Goal: Task Accomplishment & Management: Use online tool/utility

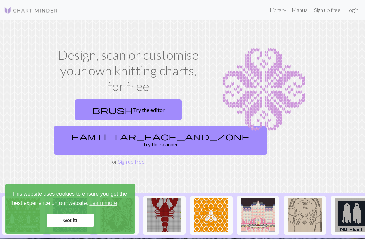
click at [350, 8] on link "Login" at bounding box center [353, 10] width 18 height 14
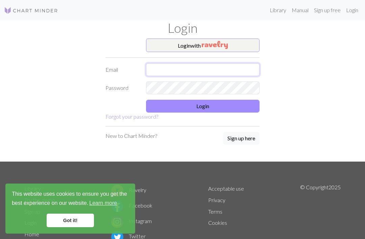
click at [241, 65] on input "text" at bounding box center [203, 69] width 114 height 13
type input "[EMAIL_ADDRESS][DOMAIN_NAME]"
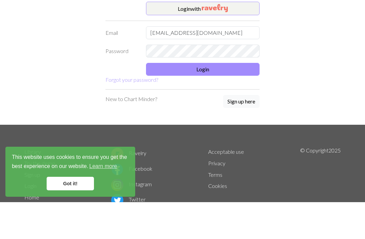
click at [248, 100] on button "Login" at bounding box center [203, 106] width 114 height 13
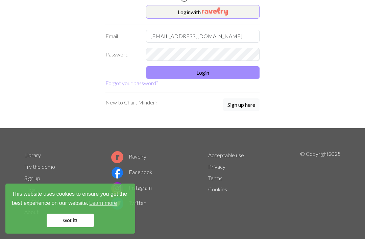
scroll to position [27, 0]
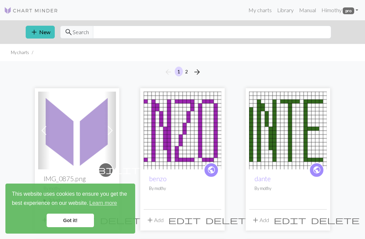
click at [64, 146] on img at bounding box center [77, 131] width 78 height 78
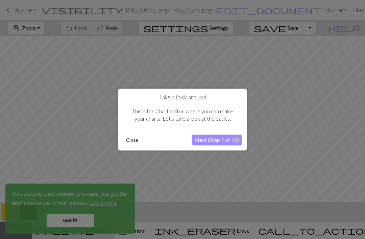
click at [136, 141] on button "Close" at bounding box center [133, 140] width 18 height 10
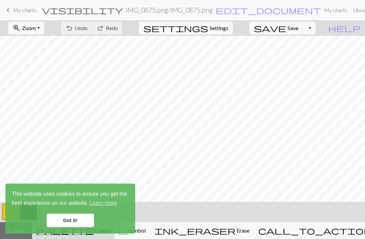
click at [44, 23] on button "zoom_in Zoom Zoom" at bounding box center [26, 28] width 36 height 13
click at [41, 44] on button "Fit all" at bounding box center [34, 43] width 53 height 11
click at [72, 219] on link "Got it!" at bounding box center [70, 221] width 47 height 14
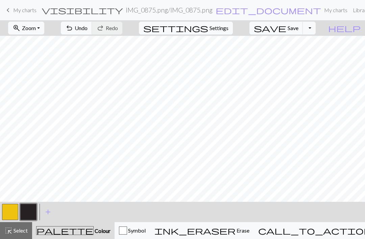
click at [9, 206] on button "button" at bounding box center [10, 212] width 16 height 16
click at [30, 208] on button "button" at bounding box center [28, 212] width 16 height 16
click at [13, 208] on button "button" at bounding box center [10, 212] width 16 height 16
click at [32, 213] on button "button" at bounding box center [28, 212] width 16 height 16
click at [8, 215] on button "button" at bounding box center [10, 212] width 16 height 16
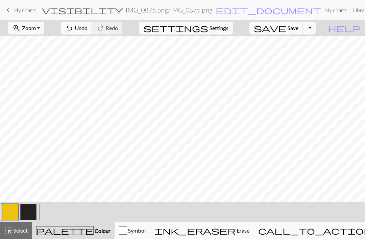
click at [30, 209] on button "button" at bounding box center [28, 212] width 16 height 16
click at [10, 215] on button "button" at bounding box center [10, 212] width 16 height 16
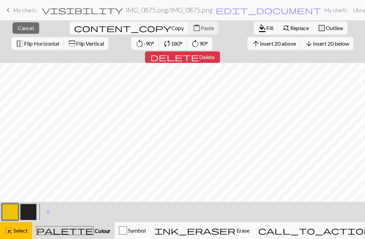
click at [19, 227] on div "highlight_alt Select Select" at bounding box center [15, 231] width 23 height 8
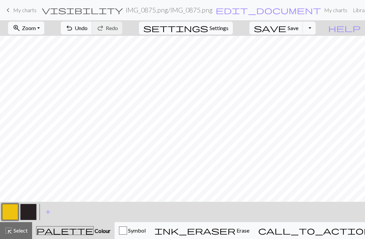
click at [29, 210] on button "button" at bounding box center [28, 212] width 16 height 16
click at [5, 216] on button "button" at bounding box center [10, 212] width 16 height 16
click at [32, 213] on button "button" at bounding box center [28, 212] width 16 height 16
click at [11, 214] on button "button" at bounding box center [10, 212] width 16 height 16
click at [32, 212] on button "button" at bounding box center [28, 212] width 16 height 16
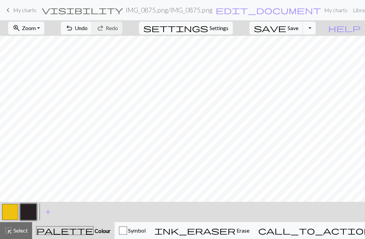
click at [29, 208] on button "button" at bounding box center [28, 212] width 16 height 16
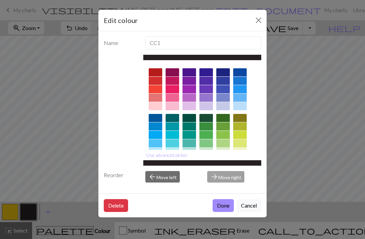
click at [13, 209] on div "Edit colour Name CC1 Use advanced picker Reorder arrow_back Move left arrow_for…" at bounding box center [182, 119] width 365 height 239
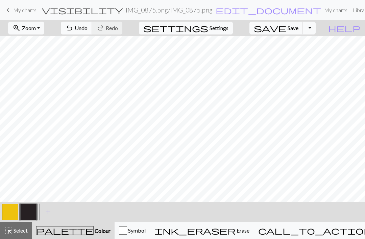
click at [8, 210] on button "button" at bounding box center [10, 212] width 16 height 16
click at [31, 208] on button "button" at bounding box center [28, 212] width 16 height 16
click at [10, 213] on button "button" at bounding box center [10, 212] width 16 height 16
click at [28, 213] on button "button" at bounding box center [28, 212] width 16 height 16
click at [10, 211] on button "button" at bounding box center [10, 212] width 16 height 16
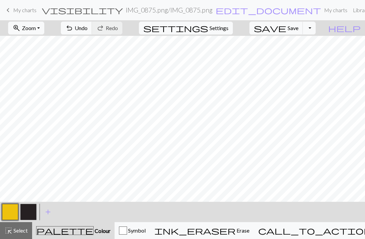
click at [27, 213] on button "button" at bounding box center [28, 212] width 16 height 16
click at [13, 211] on button "button" at bounding box center [10, 212] width 16 height 16
click at [28, 211] on button "button" at bounding box center [28, 212] width 16 height 16
click at [5, 210] on button "button" at bounding box center [10, 212] width 16 height 16
click at [28, 215] on button "button" at bounding box center [28, 212] width 16 height 16
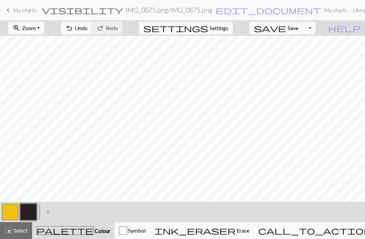
click at [14, 208] on button "button" at bounding box center [10, 212] width 16 height 16
click at [29, 213] on button "button" at bounding box center [28, 212] width 16 height 16
click at [36, 25] on span "Zoom" at bounding box center [29, 28] width 14 height 6
click at [42, 46] on button "Fit all" at bounding box center [34, 43] width 53 height 11
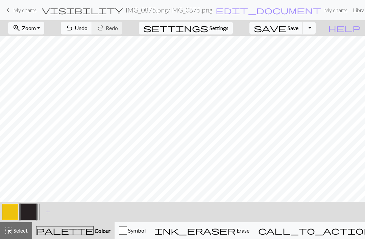
click at [31, 212] on button "button" at bounding box center [28, 212] width 16 height 16
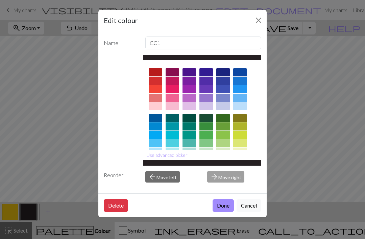
click at [256, 19] on button "Close" at bounding box center [258, 20] width 11 height 11
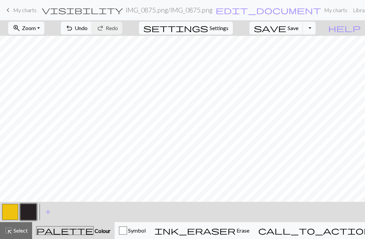
click at [9, 213] on button "button" at bounding box center [10, 212] width 16 height 16
click at [30, 212] on button "button" at bounding box center [28, 212] width 16 height 16
click at [14, 209] on button "button" at bounding box center [10, 212] width 16 height 16
click at [27, 210] on button "button" at bounding box center [28, 212] width 16 height 16
click at [14, 213] on button "button" at bounding box center [10, 212] width 16 height 16
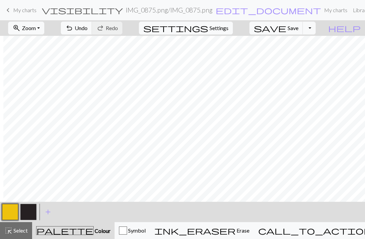
scroll to position [0, 18]
click at [31, 214] on button "button" at bounding box center [28, 212] width 16 height 16
click at [9, 212] on button "button" at bounding box center [10, 212] width 16 height 16
click at [30, 212] on button "button" at bounding box center [28, 212] width 16 height 16
click at [10, 212] on button "button" at bounding box center [10, 212] width 16 height 16
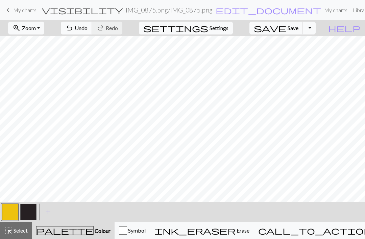
click at [32, 208] on button "button" at bounding box center [28, 212] width 16 height 16
click at [10, 213] on button "button" at bounding box center [10, 212] width 16 height 16
click at [27, 211] on button "button" at bounding box center [28, 212] width 16 height 16
click at [11, 212] on button "button" at bounding box center [10, 212] width 16 height 16
click at [28, 214] on button "button" at bounding box center [28, 212] width 16 height 16
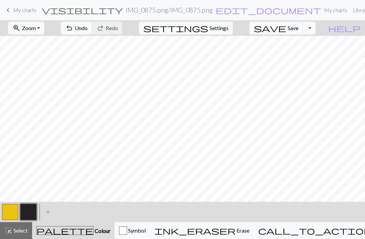
click at [16, 207] on button "button" at bounding box center [10, 212] width 16 height 16
click at [29, 212] on button "button" at bounding box center [28, 212] width 16 height 16
click at [13, 210] on button "button" at bounding box center [10, 212] width 16 height 16
click at [27, 210] on button "button" at bounding box center [28, 212] width 16 height 16
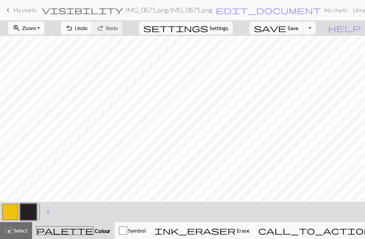
click at [13, 213] on button "button" at bounding box center [10, 212] width 16 height 16
click at [33, 214] on button "button" at bounding box center [28, 212] width 16 height 16
click at [9, 213] on button "button" at bounding box center [10, 212] width 16 height 16
click at [34, 213] on button "button" at bounding box center [28, 212] width 16 height 16
click at [12, 208] on button "button" at bounding box center [10, 212] width 16 height 16
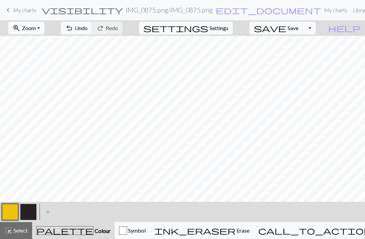
click at [24, 210] on button "button" at bounding box center [28, 212] width 16 height 16
click at [12, 215] on button "button" at bounding box center [10, 212] width 16 height 16
click at [10, 212] on button "button" at bounding box center [10, 212] width 16 height 16
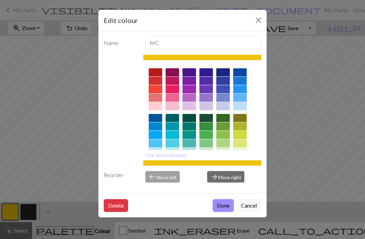
click at [256, 24] on button "Close" at bounding box center [258, 20] width 11 height 11
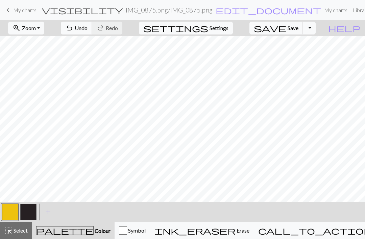
click at [31, 214] on button "button" at bounding box center [28, 212] width 16 height 16
click at [14, 213] on button "button" at bounding box center [10, 212] width 16 height 16
click at [35, 213] on button "button" at bounding box center [28, 212] width 16 height 16
click at [14, 212] on button "button" at bounding box center [10, 212] width 16 height 16
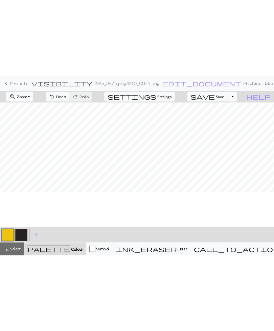
scroll to position [0, 0]
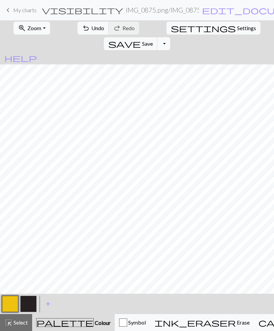
click at [30, 239] on button "button" at bounding box center [28, 303] width 16 height 16
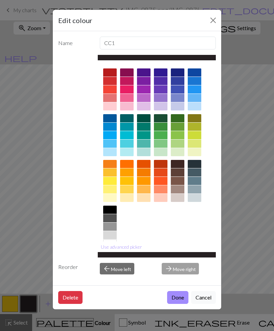
click at [211, 20] on button "Close" at bounding box center [213, 20] width 11 height 11
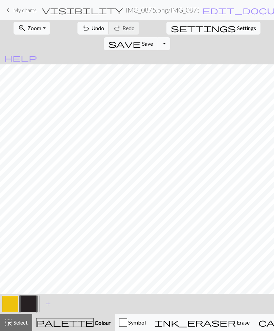
click at [10, 239] on button "button" at bounding box center [10, 303] width 16 height 16
click at [31, 239] on button "button" at bounding box center [28, 303] width 16 height 16
click at [11, 239] on button "button" at bounding box center [10, 303] width 16 height 16
click at [29, 239] on button "button" at bounding box center [28, 303] width 16 height 16
click at [13, 239] on button "button" at bounding box center [10, 303] width 16 height 16
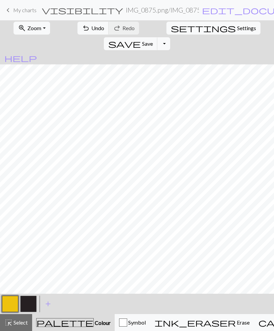
click at [33, 239] on button "button" at bounding box center [28, 303] width 16 height 16
click at [10, 239] on button "button" at bounding box center [10, 303] width 16 height 16
click at [28, 239] on button "button" at bounding box center [28, 303] width 16 height 16
click at [11, 239] on button "button" at bounding box center [10, 303] width 16 height 16
click at [9, 239] on button "button" at bounding box center [10, 303] width 16 height 16
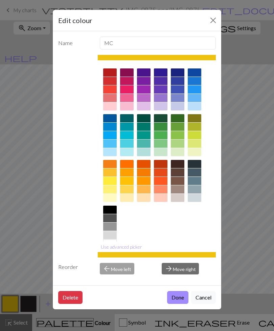
click at [212, 25] on button "Close" at bounding box center [213, 20] width 11 height 11
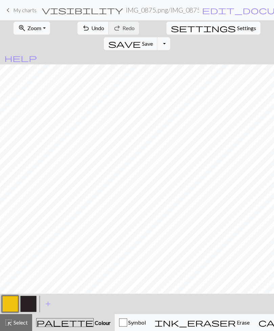
click at [91, 30] on span "Undo" at bounding box center [97, 28] width 13 height 6
click at [83, 32] on button "undo Undo Undo" at bounding box center [92, 28] width 31 height 13
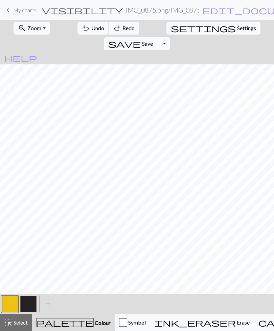
click at [83, 32] on button "undo Undo Undo" at bounding box center [92, 28] width 31 height 13
click at [36, 239] on button "button" at bounding box center [28, 303] width 16 height 16
click at [10, 239] on button "button" at bounding box center [10, 303] width 16 height 16
click at [28, 239] on button "button" at bounding box center [28, 303] width 16 height 16
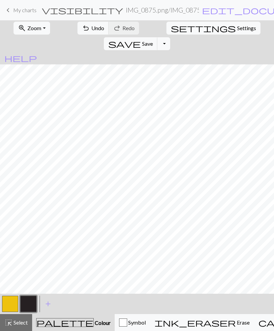
click at [10, 239] on button "button" at bounding box center [10, 303] width 16 height 16
click at [32, 239] on button "button" at bounding box center [28, 303] width 16 height 16
click at [31, 239] on button "button" at bounding box center [28, 303] width 16 height 16
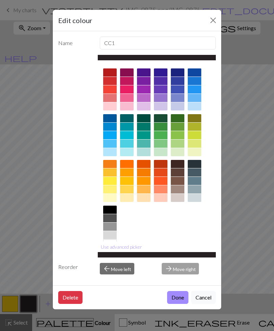
scroll to position [1, 0]
click at [211, 21] on button "Close" at bounding box center [213, 20] width 11 height 11
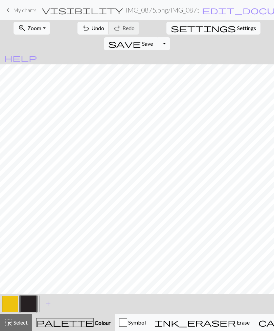
click at [9, 239] on button "button" at bounding box center [10, 303] width 16 height 16
click at [13, 239] on button "button" at bounding box center [10, 303] width 16 height 16
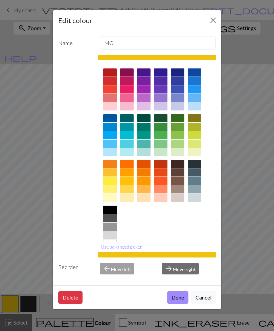
click at [210, 22] on button "Close" at bounding box center [213, 20] width 11 height 11
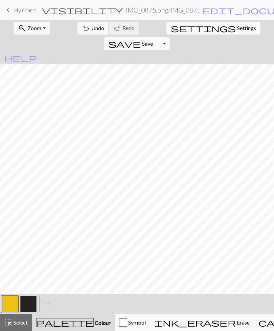
click at [33, 239] on button "button" at bounding box center [28, 303] width 16 height 16
click at [8, 239] on button "button" at bounding box center [10, 303] width 16 height 16
click at [30, 239] on button "button" at bounding box center [28, 303] width 16 height 16
click at [12, 239] on button "button" at bounding box center [10, 303] width 16 height 16
click at [30, 239] on button "button" at bounding box center [28, 303] width 16 height 16
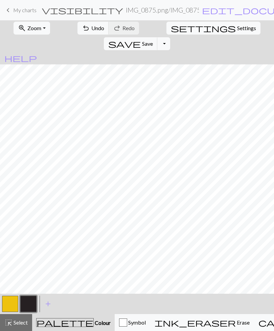
click at [10, 239] on button "button" at bounding box center [10, 303] width 16 height 16
click at [31, 239] on button "button" at bounding box center [28, 303] width 16 height 16
click at [9, 239] on button "button" at bounding box center [10, 303] width 16 height 16
click at [28, 239] on button "button" at bounding box center [28, 303] width 16 height 16
click at [12, 239] on button "button" at bounding box center [10, 303] width 16 height 16
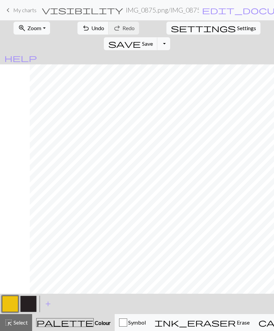
scroll to position [0, 149]
click at [27, 239] on button "button" at bounding box center [28, 303] width 16 height 16
click at [9, 239] on button "button" at bounding box center [10, 303] width 16 height 16
click at [24, 239] on button "button" at bounding box center [28, 303] width 16 height 16
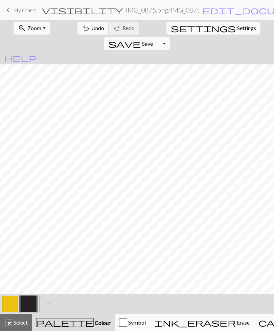
click at [9, 239] on button "button" at bounding box center [10, 303] width 16 height 16
click at [24, 239] on button "button" at bounding box center [28, 303] width 16 height 16
click at [9, 239] on button "button" at bounding box center [10, 303] width 16 height 16
click at [26, 239] on button "button" at bounding box center [28, 303] width 16 height 16
click at [8, 239] on button "button" at bounding box center [10, 303] width 16 height 16
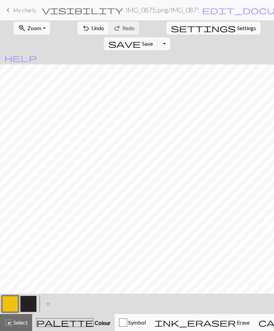
click at [24, 239] on button "button" at bounding box center [28, 303] width 16 height 16
click at [10, 239] on button "button" at bounding box center [10, 303] width 16 height 16
click at [27, 239] on button "button" at bounding box center [28, 303] width 16 height 16
click at [9, 239] on button "button" at bounding box center [10, 303] width 16 height 16
click at [30, 239] on button "button" at bounding box center [28, 303] width 16 height 16
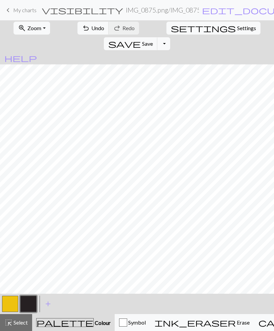
click at [14, 239] on button "button" at bounding box center [10, 303] width 16 height 16
click at [3, 239] on button "button" at bounding box center [10, 303] width 16 height 16
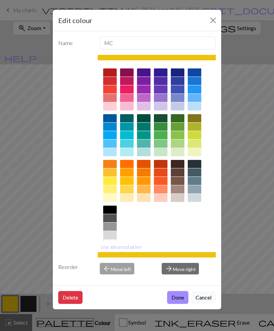
scroll to position [2, 0]
click at [205, 239] on button "Cancel" at bounding box center [203, 297] width 25 height 13
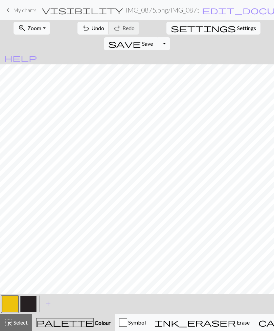
click at [31, 239] on button "button" at bounding box center [28, 303] width 16 height 16
click at [8, 239] on button "button" at bounding box center [10, 303] width 16 height 16
click at [30, 239] on button "button" at bounding box center [28, 303] width 16 height 16
click at [10, 239] on button "button" at bounding box center [10, 303] width 16 height 16
click at [27, 239] on button "button" at bounding box center [28, 303] width 16 height 16
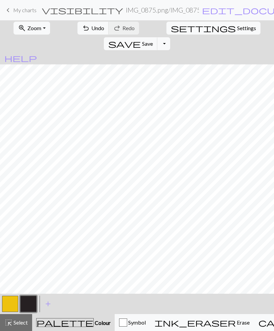
click at [8, 239] on button "button" at bounding box center [10, 303] width 16 height 16
click at [25, 239] on button "button" at bounding box center [28, 303] width 16 height 16
click at [9, 239] on button "button" at bounding box center [10, 303] width 16 height 16
click at [27, 239] on button "button" at bounding box center [28, 303] width 16 height 16
click at [7, 239] on button "button" at bounding box center [10, 303] width 16 height 16
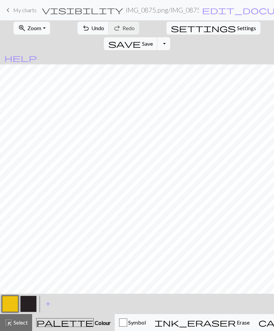
click at [29, 239] on button "button" at bounding box center [28, 303] width 16 height 16
click at [14, 239] on button "button" at bounding box center [10, 303] width 16 height 16
click at [26, 239] on button "button" at bounding box center [28, 303] width 16 height 16
click at [12, 239] on button "button" at bounding box center [10, 303] width 16 height 16
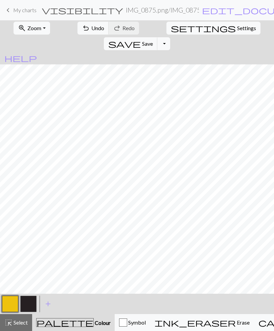
click at [28, 239] on button "button" at bounding box center [28, 303] width 16 height 16
click at [11, 239] on button "button" at bounding box center [10, 303] width 16 height 16
click at [32, 239] on button "button" at bounding box center [28, 303] width 16 height 16
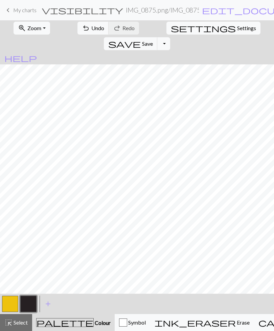
click at [10, 239] on button "button" at bounding box center [10, 303] width 16 height 16
click at [28, 239] on button "button" at bounding box center [28, 303] width 16 height 16
click at [11, 239] on button "button" at bounding box center [10, 303] width 16 height 16
click at [29, 239] on button "button" at bounding box center [28, 303] width 16 height 16
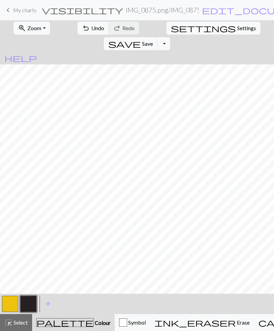
click at [8, 239] on button "button" at bounding box center [10, 303] width 16 height 16
click at [27, 239] on button "button" at bounding box center [28, 303] width 16 height 16
click at [7, 239] on button "button" at bounding box center [10, 303] width 16 height 16
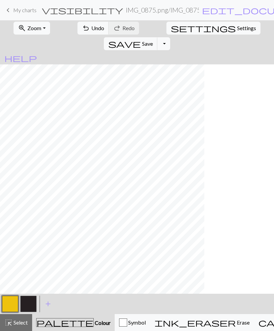
scroll to position [0, 0]
click at [29, 239] on button "button" at bounding box center [28, 303] width 16 height 16
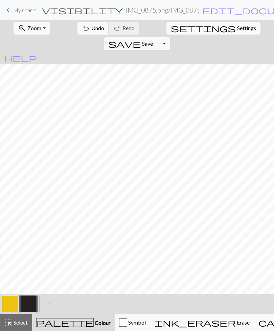
click at [9, 239] on button "button" at bounding box center [10, 303] width 16 height 16
click at [23, 239] on button "button" at bounding box center [28, 303] width 16 height 16
click at [12, 239] on button "button" at bounding box center [10, 303] width 16 height 16
click at [27, 239] on button "button" at bounding box center [28, 303] width 16 height 16
click at [12, 239] on button "button" at bounding box center [10, 303] width 16 height 16
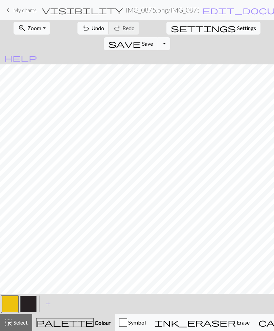
click at [29, 239] on button "button" at bounding box center [28, 303] width 16 height 16
click at [14, 239] on button "button" at bounding box center [10, 303] width 16 height 16
click at [33, 239] on button "button" at bounding box center [28, 303] width 16 height 16
click at [12, 239] on button "button" at bounding box center [10, 303] width 16 height 16
click at [28, 239] on button "button" at bounding box center [28, 303] width 16 height 16
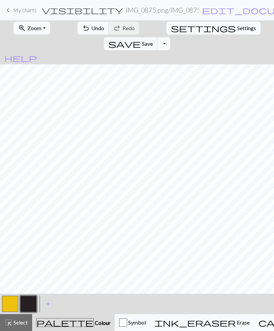
click at [8, 239] on button "button" at bounding box center [10, 303] width 16 height 16
click at [27, 239] on button "button" at bounding box center [28, 303] width 16 height 16
click at [12, 239] on button "button" at bounding box center [10, 303] width 16 height 16
click at [28, 239] on button "button" at bounding box center [28, 303] width 16 height 16
click at [10, 239] on button "button" at bounding box center [10, 303] width 16 height 16
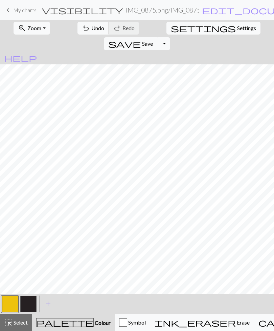
click at [27, 239] on button "button" at bounding box center [28, 303] width 16 height 16
click at [10, 239] on button "button" at bounding box center [10, 303] width 16 height 16
click at [32, 239] on button "button" at bounding box center [28, 303] width 16 height 16
click at [11, 239] on button "button" at bounding box center [10, 303] width 16 height 16
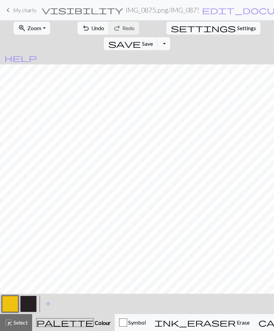
click at [27, 239] on button "button" at bounding box center [28, 303] width 16 height 16
click at [9, 239] on button "button" at bounding box center [10, 303] width 16 height 16
click at [28, 239] on button "button" at bounding box center [28, 303] width 16 height 16
click at [15, 239] on button "button" at bounding box center [10, 303] width 16 height 16
click at [16, 239] on button "button" at bounding box center [10, 303] width 16 height 16
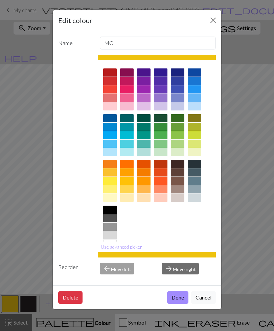
scroll to position [1, 0]
click at [204, 239] on button "Cancel" at bounding box center [203, 297] width 25 height 13
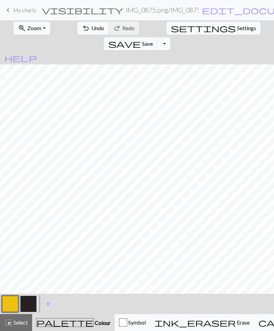
click at [28, 239] on button "button" at bounding box center [28, 303] width 16 height 16
click at [10, 239] on button "button" at bounding box center [10, 303] width 16 height 16
click at [28, 239] on button "button" at bounding box center [28, 303] width 16 height 16
click at [10, 239] on button "button" at bounding box center [10, 303] width 16 height 16
click at [27, 239] on button "button" at bounding box center [28, 303] width 16 height 16
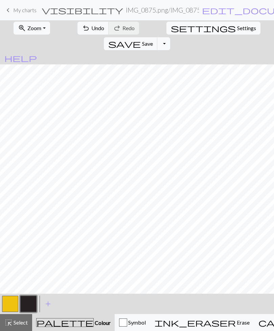
click at [10, 239] on button "button" at bounding box center [10, 303] width 16 height 16
click at [32, 239] on button "button" at bounding box center [28, 303] width 16 height 16
click at [14, 239] on button "button" at bounding box center [10, 303] width 16 height 16
click at [27, 239] on button "button" at bounding box center [28, 303] width 16 height 16
click at [11, 239] on button "button" at bounding box center [10, 303] width 16 height 16
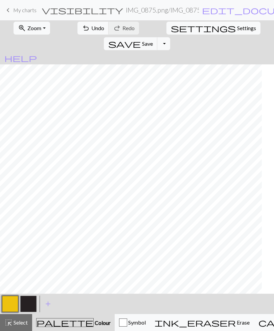
scroll to position [0, 131]
click at [153, 40] on span "Save" at bounding box center [147, 43] width 11 height 6
click at [29, 239] on button "button" at bounding box center [28, 303] width 16 height 16
click at [10, 239] on button "button" at bounding box center [10, 303] width 16 height 16
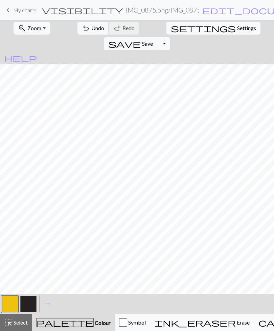
click at [28, 239] on button "button" at bounding box center [28, 303] width 16 height 16
click at [16, 239] on button "button" at bounding box center [10, 303] width 16 height 16
click at [30, 239] on button "button" at bounding box center [28, 303] width 16 height 16
click at [9, 239] on button "button" at bounding box center [10, 303] width 16 height 16
click at [29, 239] on button "button" at bounding box center [28, 303] width 16 height 16
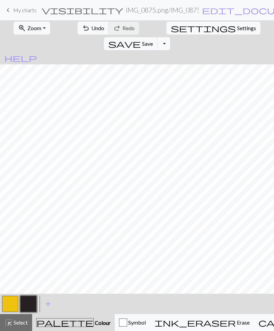
click at [10, 239] on button "button" at bounding box center [10, 303] width 16 height 16
click at [36, 239] on button "button" at bounding box center [28, 303] width 16 height 16
click at [11, 239] on button "button" at bounding box center [10, 303] width 16 height 16
click at [31, 239] on button "button" at bounding box center [28, 303] width 16 height 16
click at [10, 239] on button "button" at bounding box center [10, 303] width 16 height 16
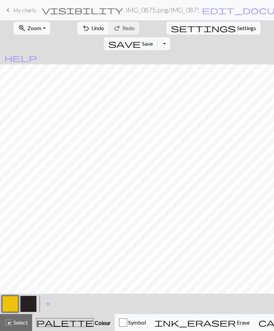
click at [34, 239] on button "button" at bounding box center [28, 303] width 16 height 16
click at [6, 239] on button "button" at bounding box center [10, 303] width 16 height 16
click at [33, 239] on button "button" at bounding box center [28, 303] width 16 height 16
click at [13, 239] on button "button" at bounding box center [10, 303] width 16 height 16
click at [29, 239] on button "button" at bounding box center [28, 303] width 16 height 16
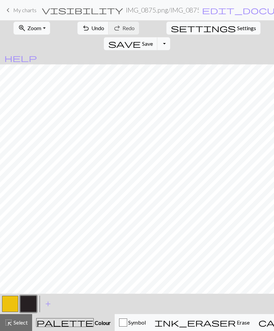
click at [14, 239] on button "button" at bounding box center [10, 303] width 16 height 16
click at [35, 239] on button "button" at bounding box center [28, 303] width 16 height 16
click at [11, 239] on button "button" at bounding box center [10, 303] width 16 height 16
click at [35, 239] on button "button" at bounding box center [28, 303] width 16 height 16
click at [18, 239] on button "button" at bounding box center [10, 303] width 16 height 16
